Goal: Navigation & Orientation: Find specific page/section

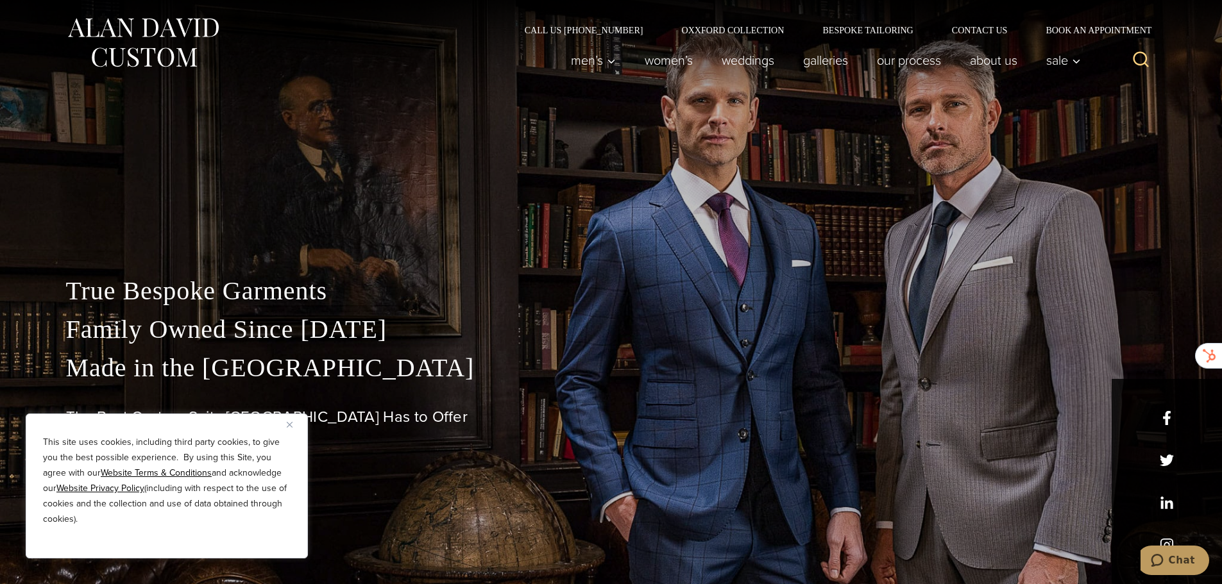
click at [287, 425] on img "Close" at bounding box center [290, 425] width 6 height 6
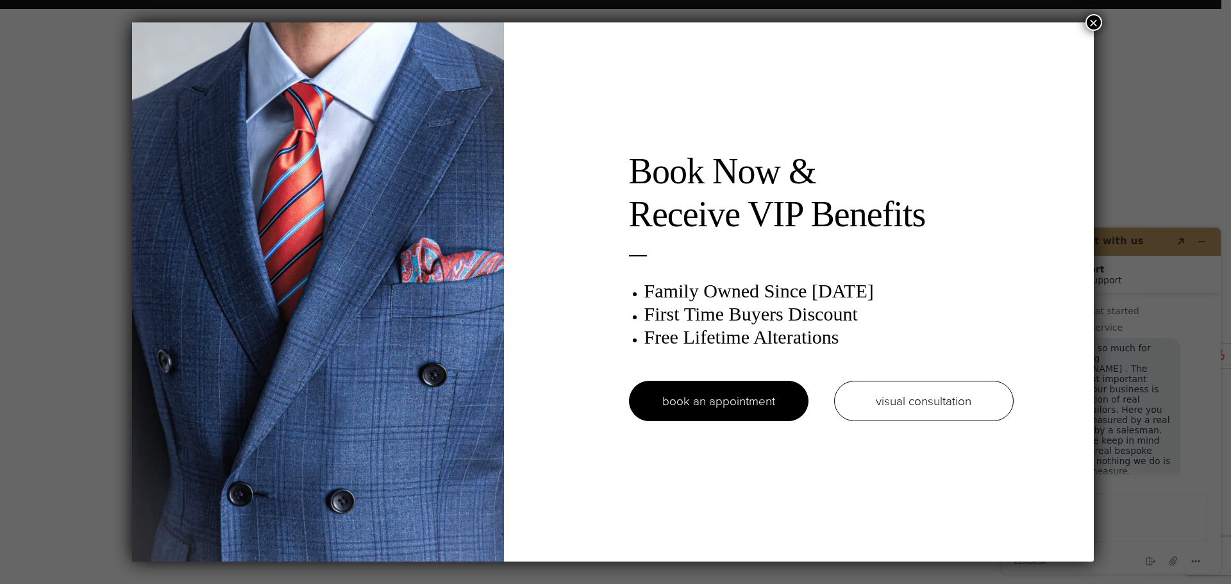
click at [1098, 22] on button "×" at bounding box center [1094, 22] width 17 height 17
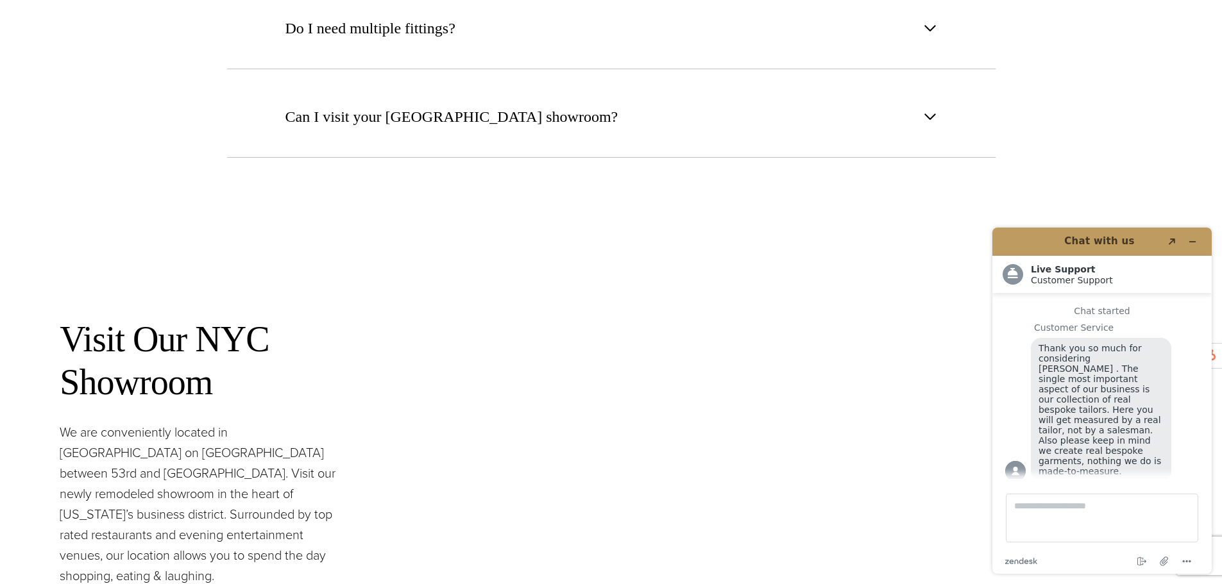
scroll to position [5452, 0]
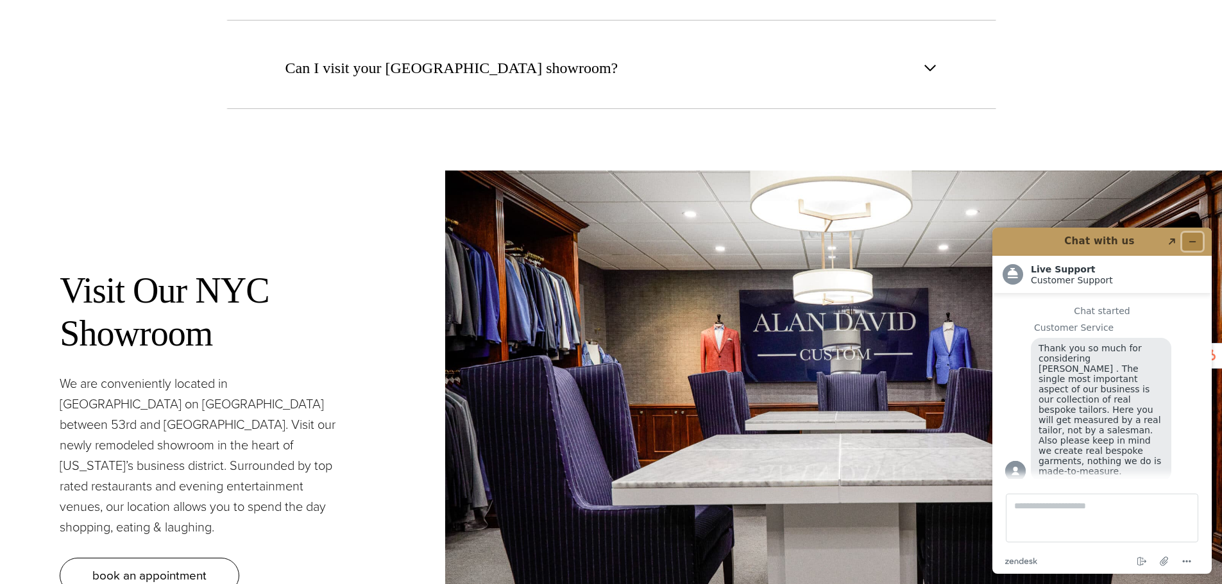
click at [1190, 239] on icon "Minimize widget" at bounding box center [1192, 241] width 9 height 9
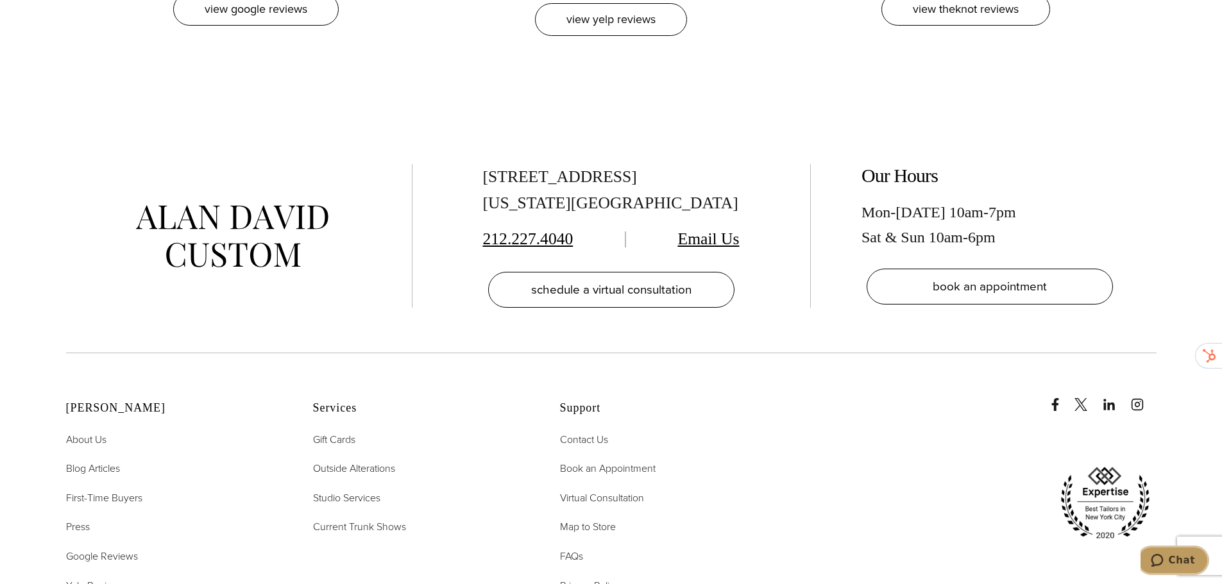
scroll to position [6521, 0]
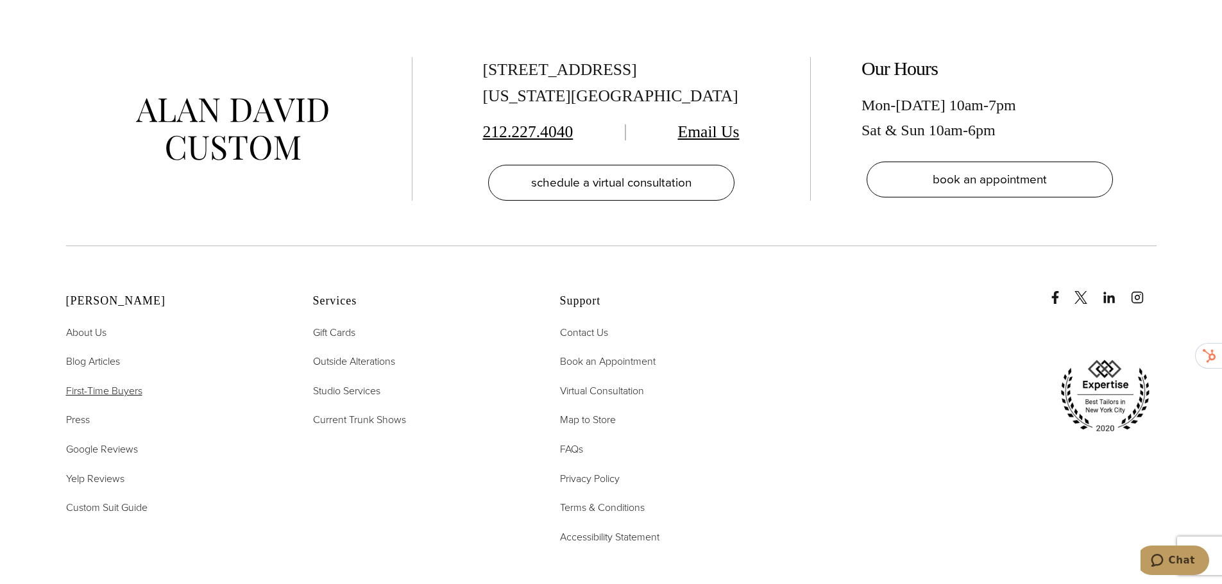
click at [121, 384] on span "First-Time Buyers" at bounding box center [104, 391] width 76 height 15
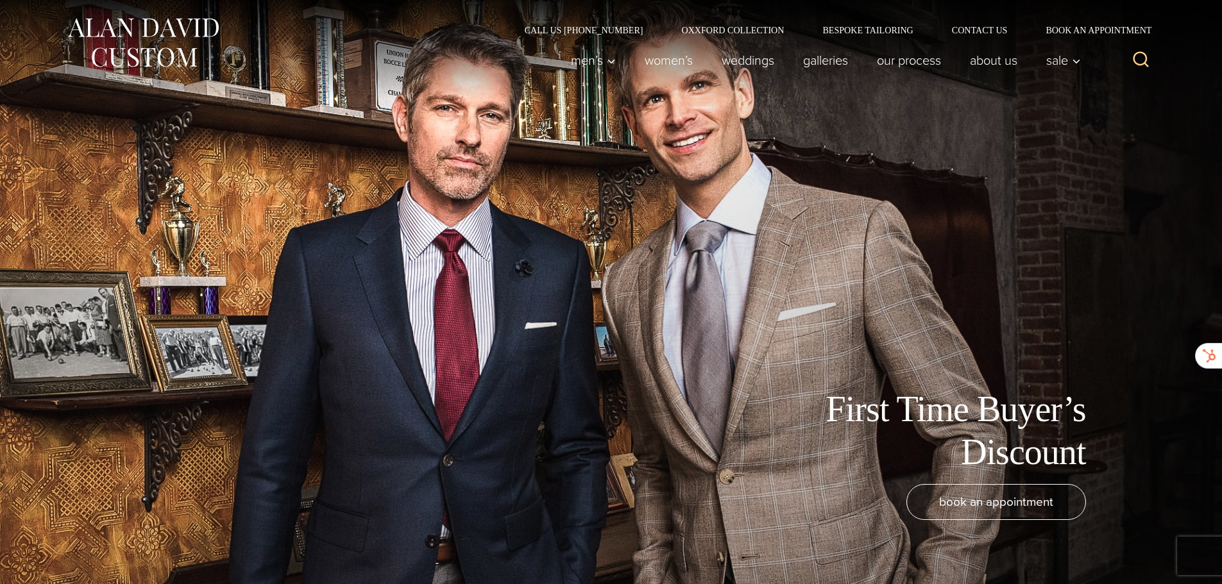
scroll to position [16, 0]
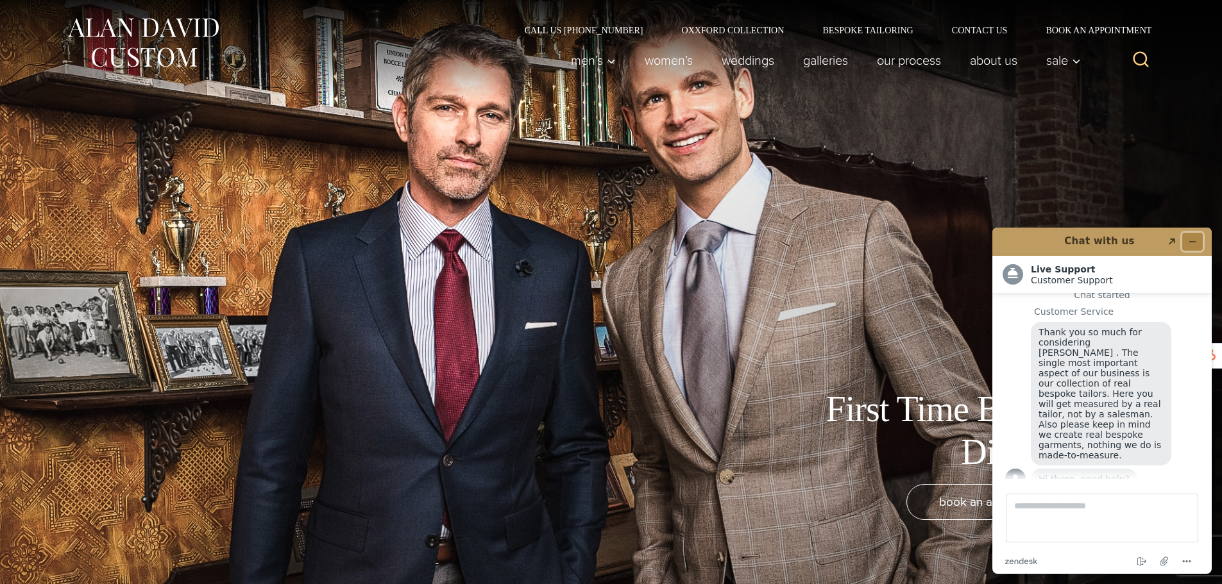
click at [1197, 242] on button "Minimize widget" at bounding box center [1192, 242] width 21 height 18
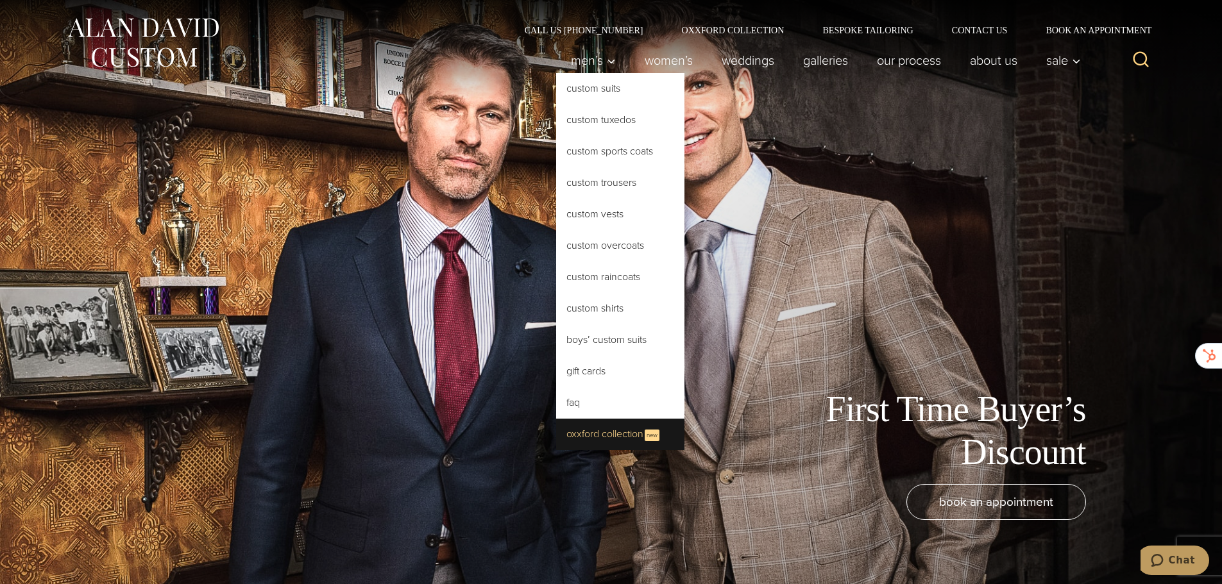
click at [618, 428] on link "Oxxford Collection New" at bounding box center [620, 434] width 128 height 31
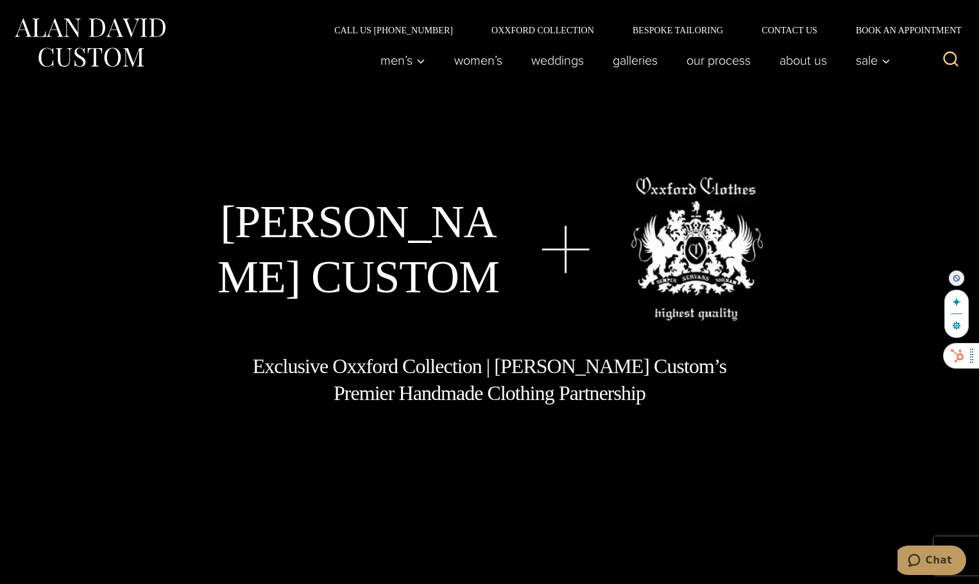
click at [961, 357] on icon at bounding box center [957, 356] width 13 height 13
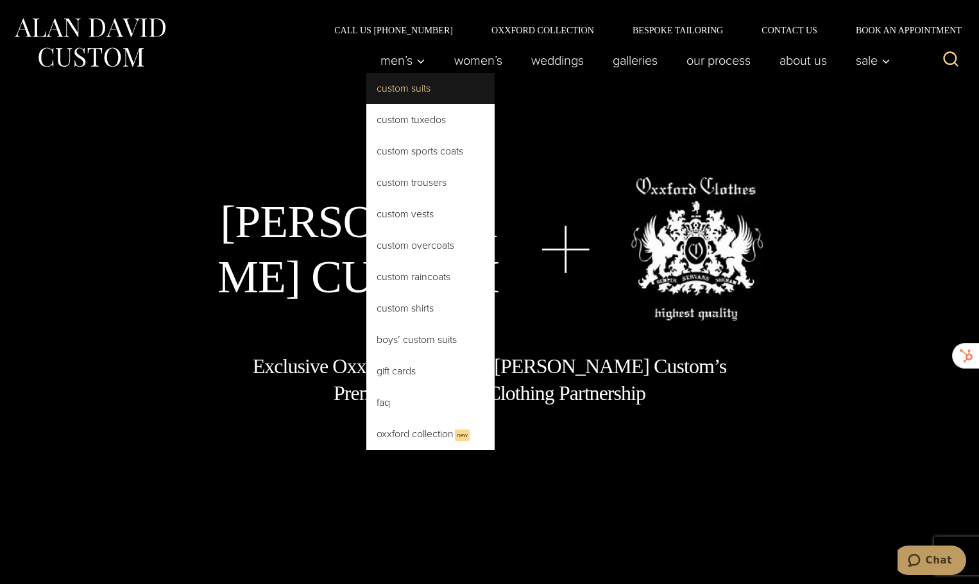
click at [407, 97] on link "Custom Suits" at bounding box center [430, 88] width 128 height 31
